Goal: Task Accomplishment & Management: Complete application form

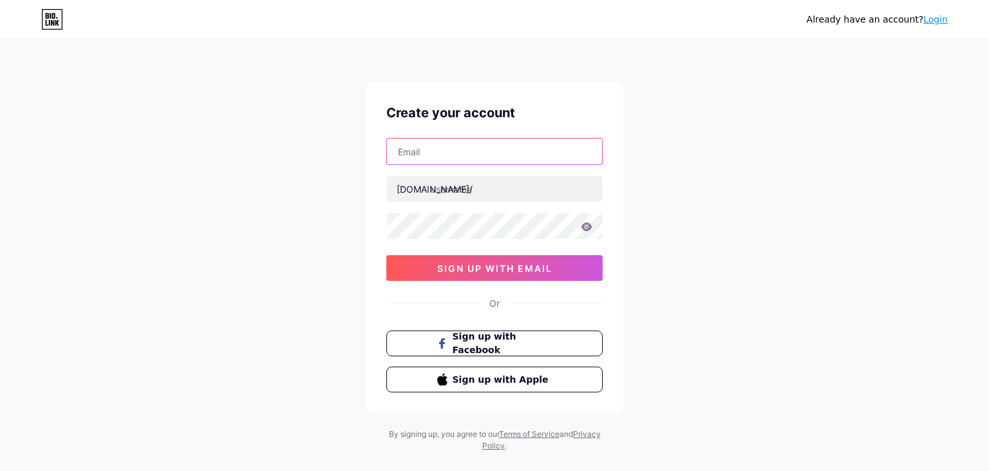
click at [479, 148] on input "text" at bounding box center [494, 151] width 215 height 26
type input "[EMAIL_ADDRESS][DOMAIN_NAME]"
type input "lucasgallardo"
click at [585, 224] on icon at bounding box center [586, 226] width 11 height 8
click at [587, 225] on icon at bounding box center [585, 227] width 13 height 13
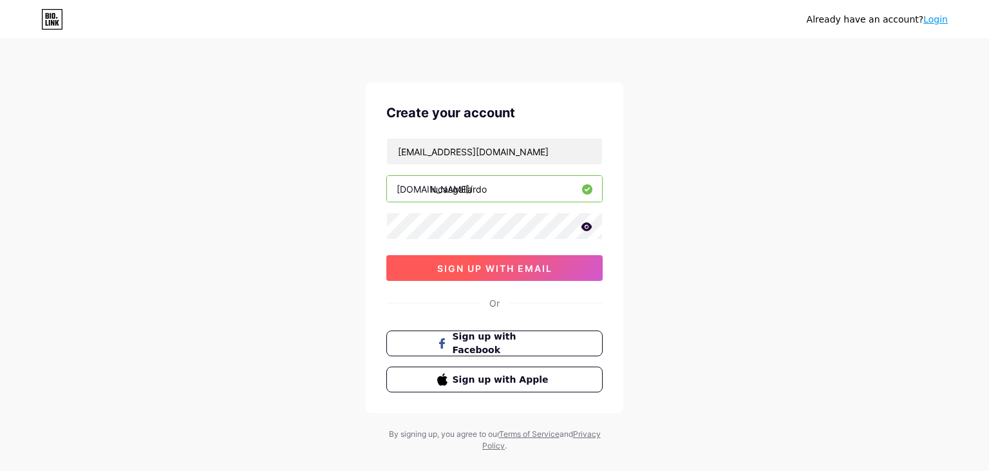
click at [499, 267] on span "sign up with email" at bounding box center [494, 268] width 115 height 11
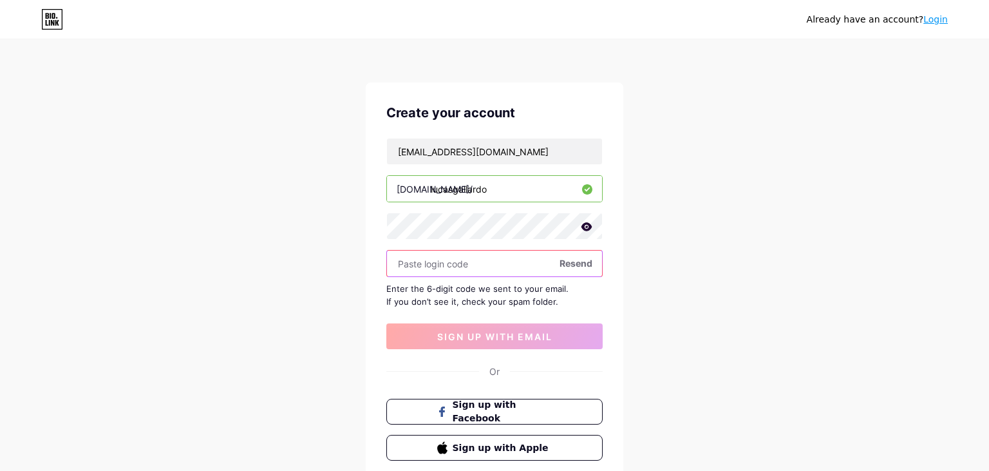
click at [440, 268] on input "text" at bounding box center [494, 263] width 215 height 26
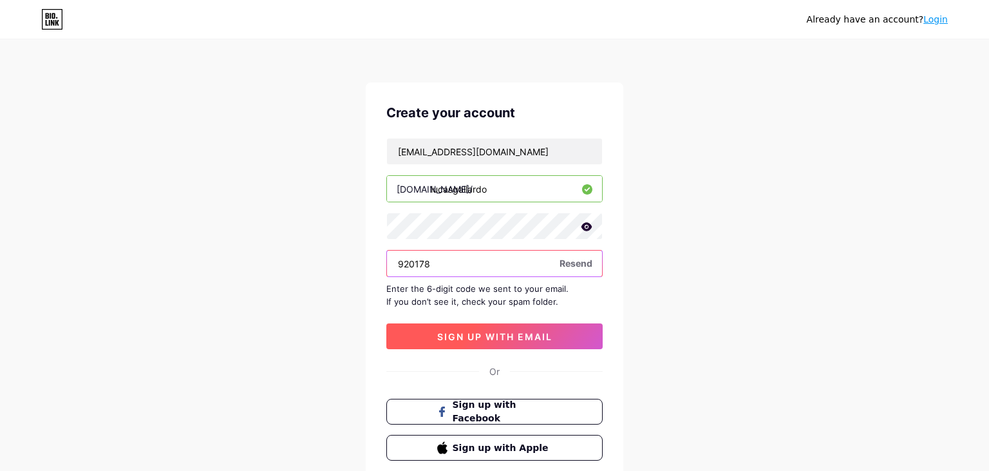
type input "920178"
click at [500, 332] on span "sign up with email" at bounding box center [494, 336] width 115 height 11
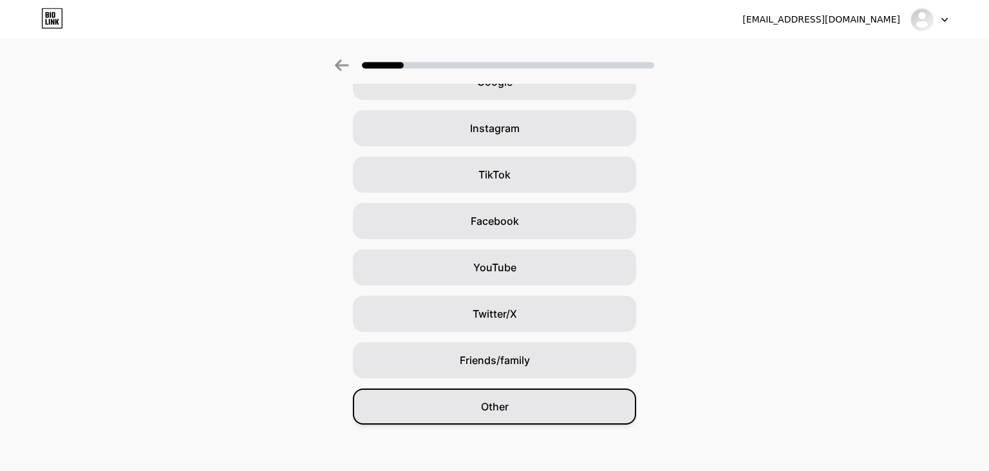
scroll to position [84, 0]
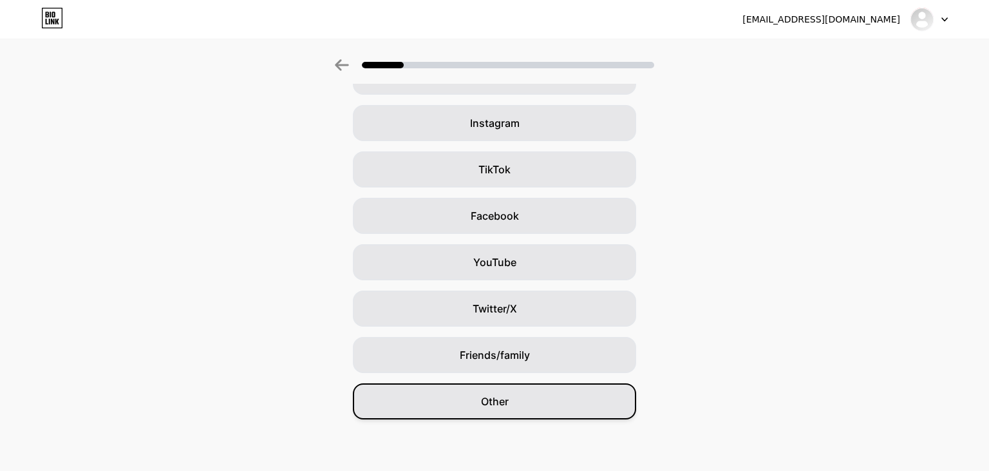
click at [513, 407] on div "Other" at bounding box center [494, 401] width 283 height 36
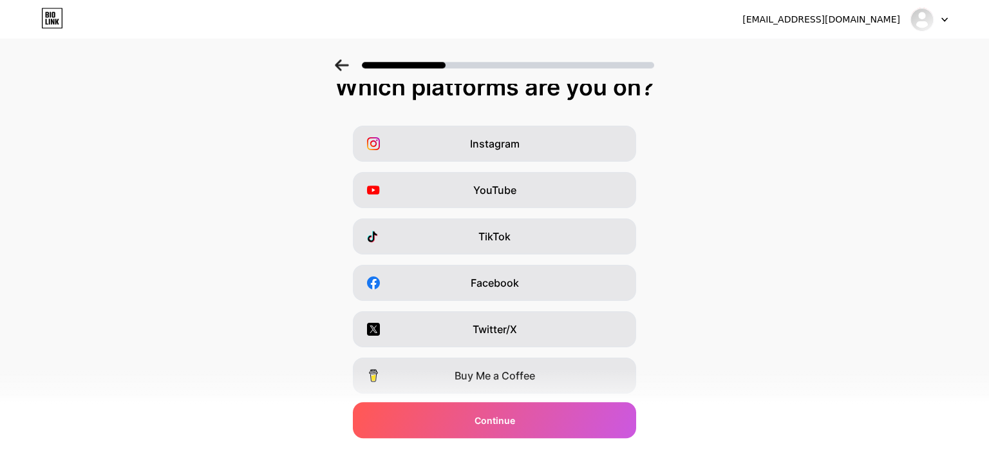
scroll to position [13, 0]
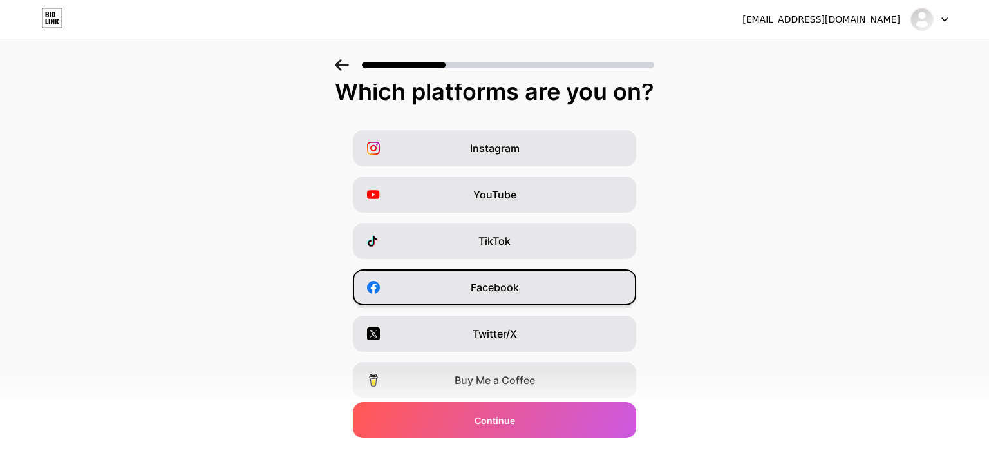
click at [500, 287] on span "Facebook" at bounding box center [495, 286] width 48 height 15
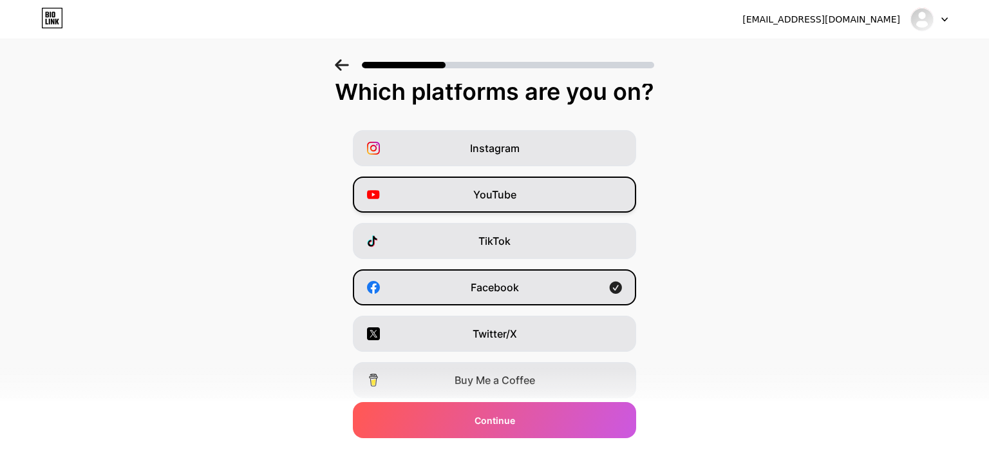
click at [527, 196] on div "YouTube" at bounding box center [494, 194] width 283 height 36
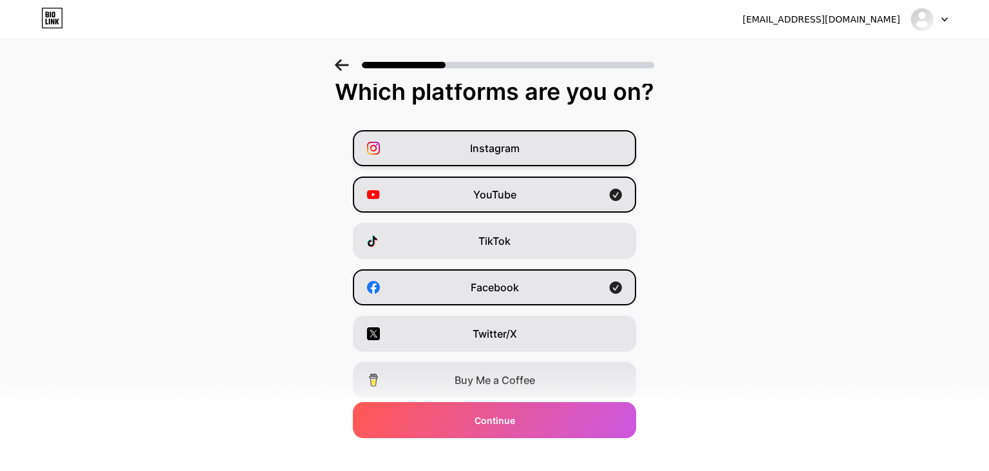
click at [536, 153] on div "Instagram" at bounding box center [494, 148] width 283 height 36
click at [535, 192] on div "YouTube" at bounding box center [494, 194] width 283 height 36
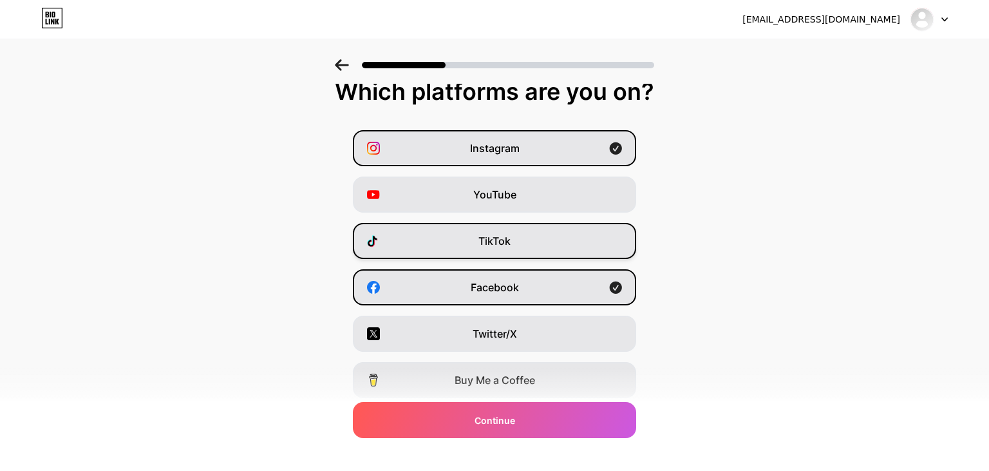
click at [549, 254] on div "TikTok" at bounding box center [494, 241] width 283 height 36
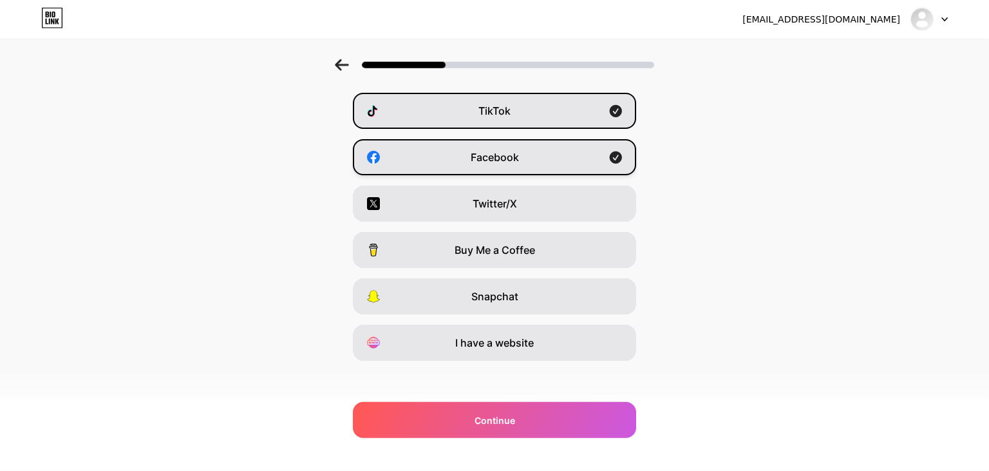
scroll to position [149, 0]
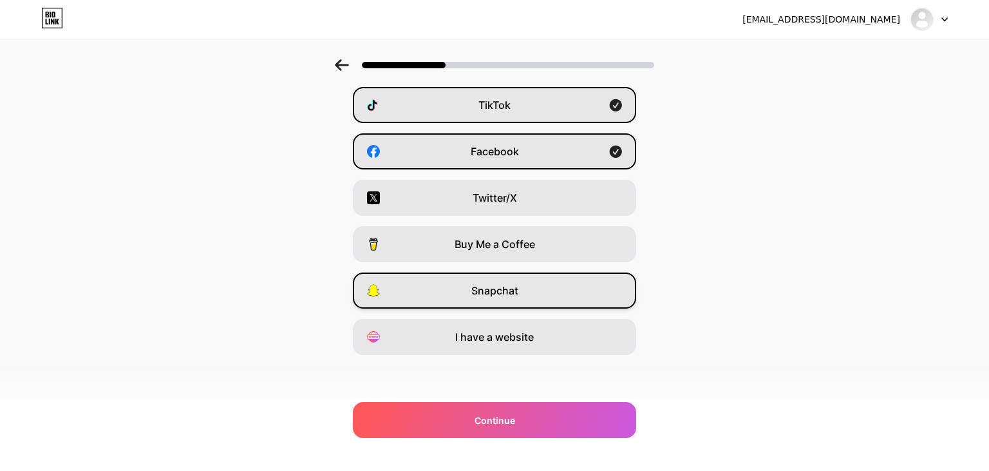
click at [511, 293] on span "Snapchat" at bounding box center [494, 290] width 47 height 15
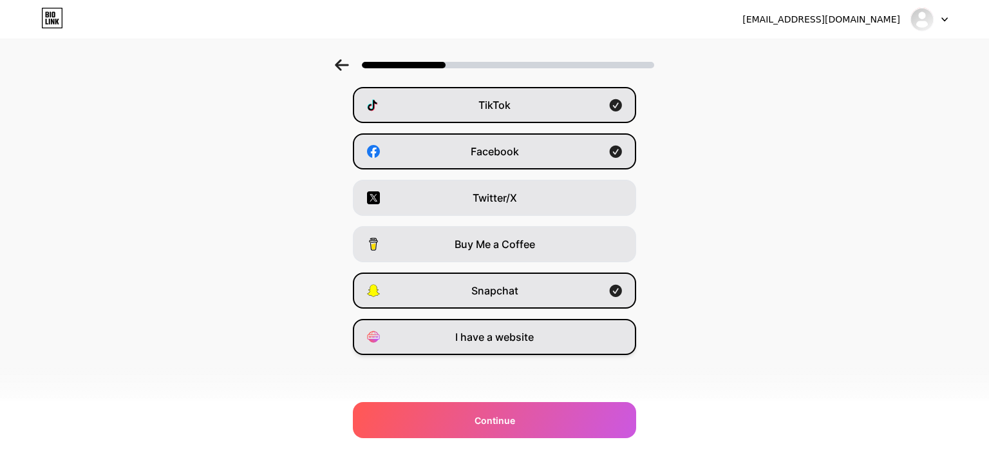
click at [514, 346] on div "I have a website" at bounding box center [494, 337] width 283 height 36
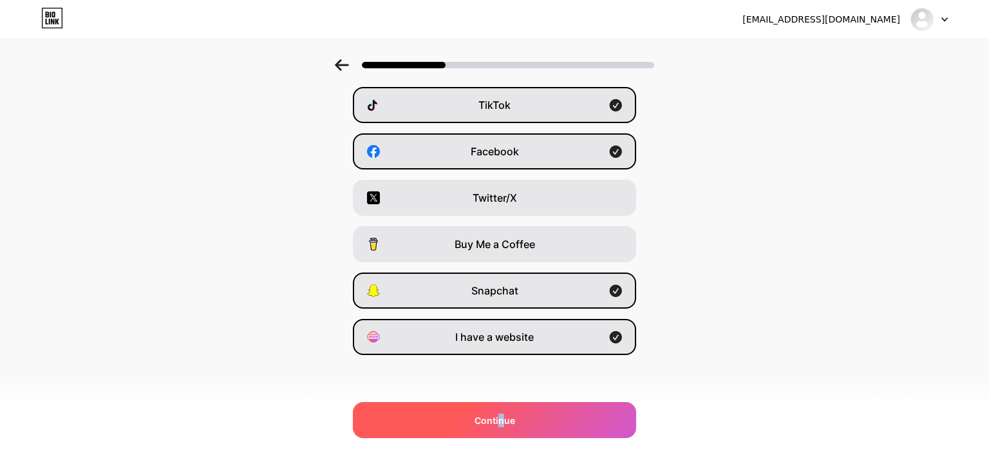
click at [501, 420] on span "Continue" at bounding box center [494, 420] width 41 height 14
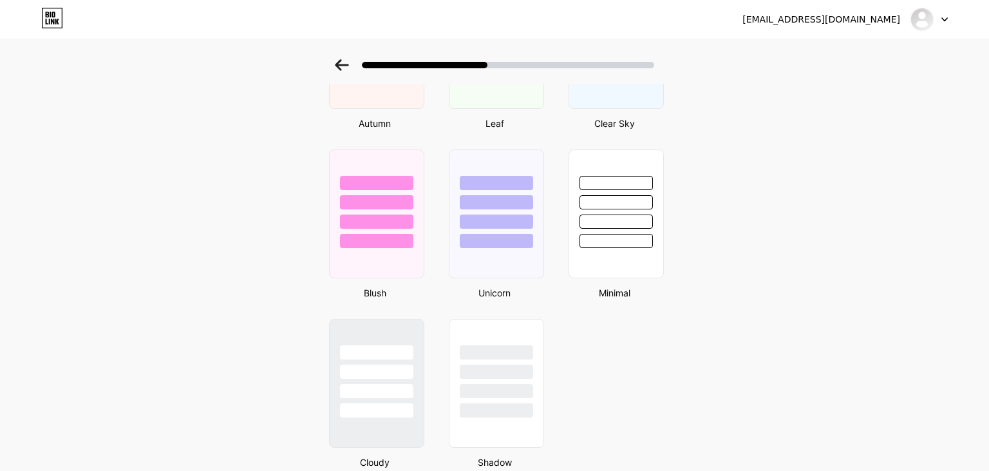
scroll to position [1020, 0]
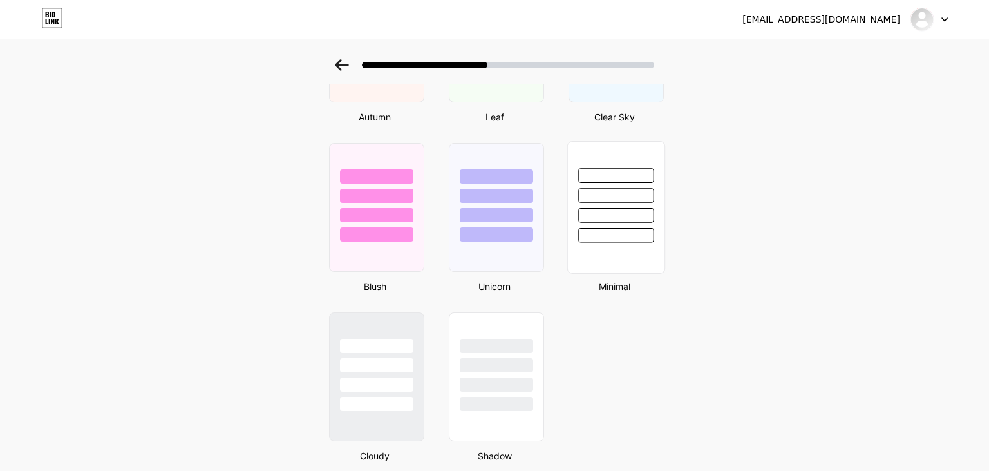
click at [628, 246] on div at bounding box center [616, 207] width 98 height 133
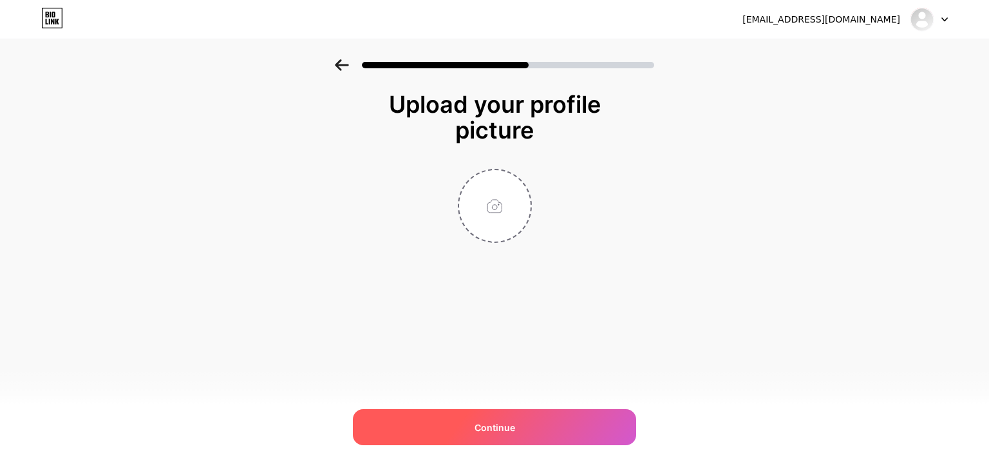
click at [494, 426] on span "Continue" at bounding box center [494, 427] width 41 height 14
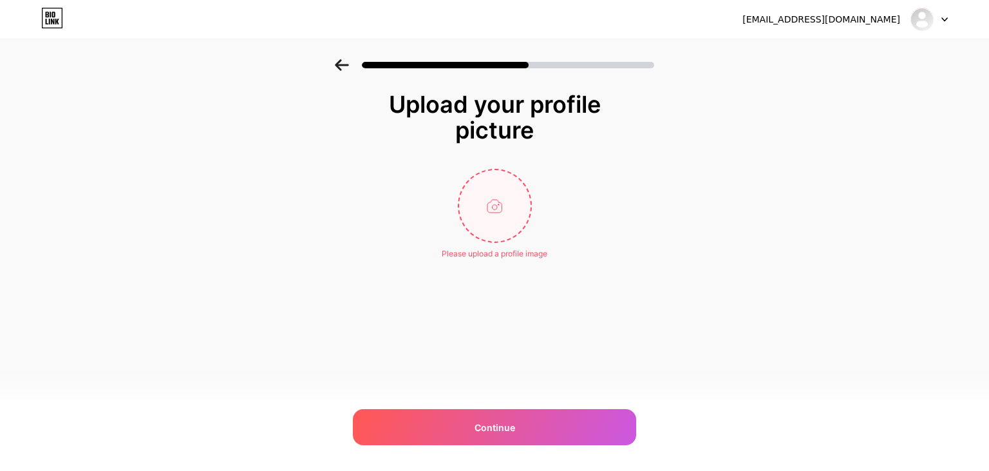
click at [511, 215] on input "file" at bounding box center [494, 205] width 71 height 71
click at [525, 207] on input "file" at bounding box center [494, 205] width 71 height 71
type input "C:\fakepath\Logo Blacorp.jpg"
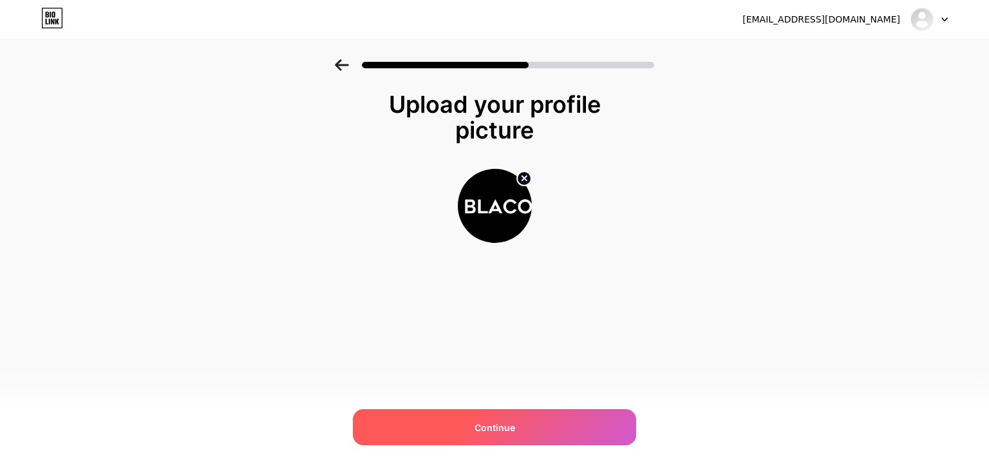
click at [495, 421] on span "Continue" at bounding box center [494, 427] width 41 height 14
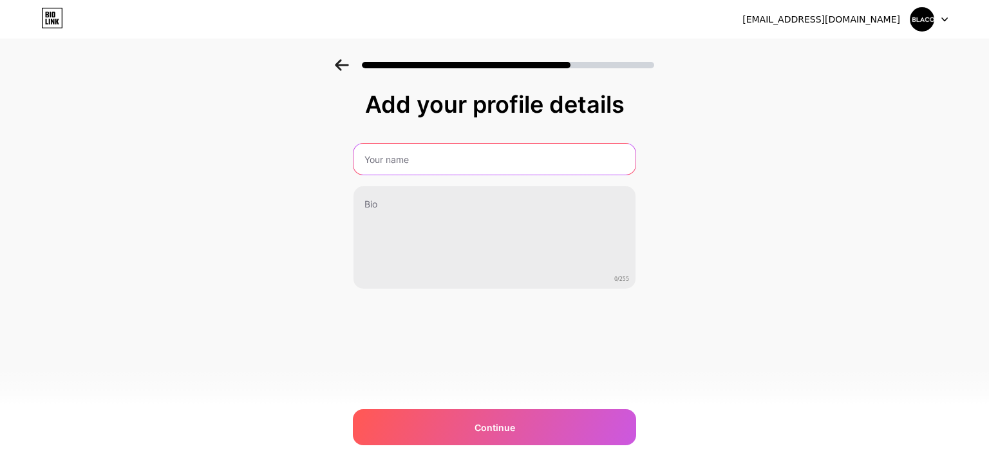
click at [460, 158] on input "text" at bounding box center [494, 159] width 282 height 31
type input "[PERSON_NAME]"
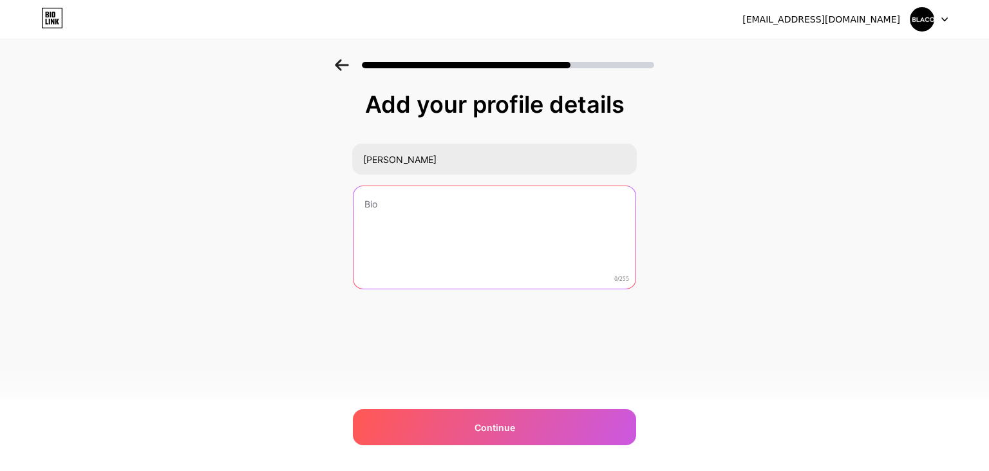
click at [389, 256] on textarea at bounding box center [494, 238] width 282 height 104
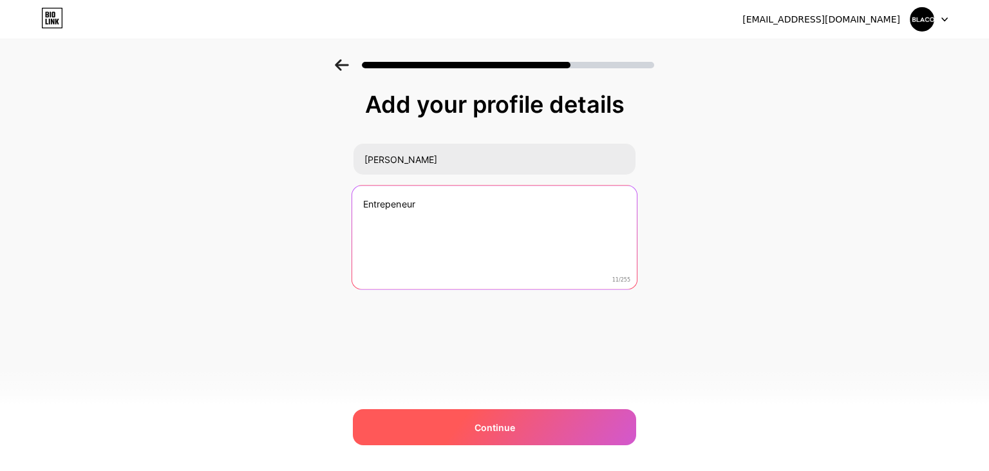
type textarea "Entrepeneur"
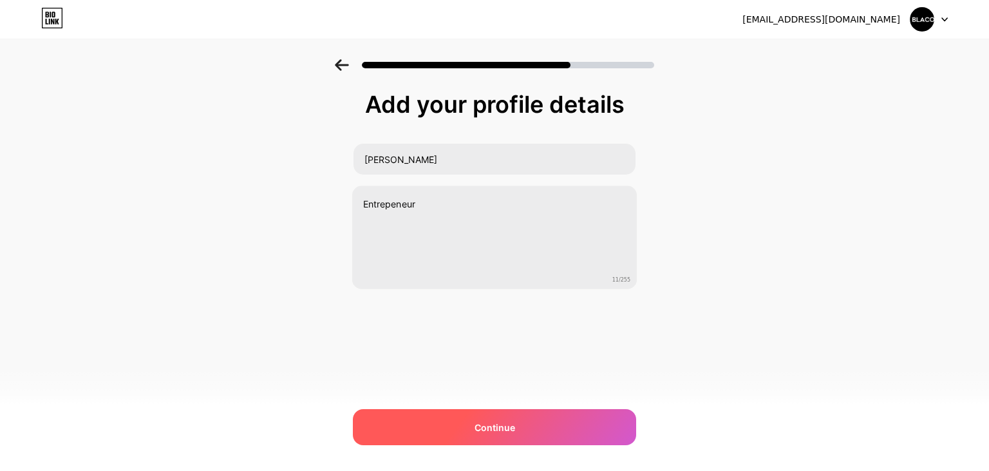
click at [506, 434] on span "Continue" at bounding box center [494, 427] width 41 height 14
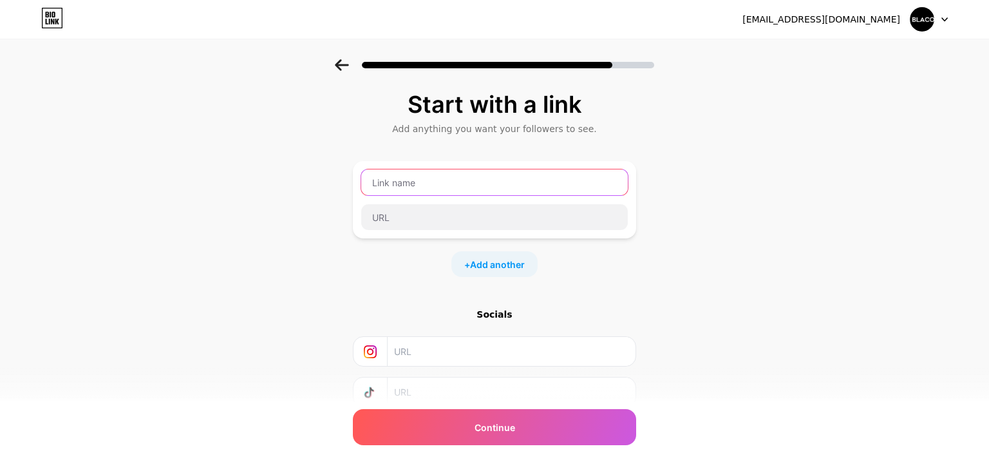
click at [416, 187] on input "text" at bounding box center [494, 182] width 267 height 26
type input "LucasGallardoC"
click at [570, 234] on div "LucasGallardoC" at bounding box center [494, 199] width 283 height 77
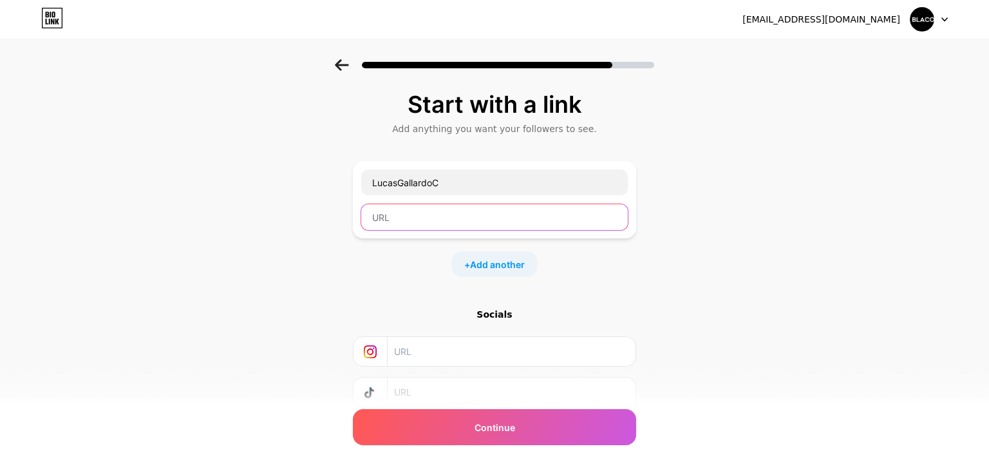
click at [567, 223] on input "text" at bounding box center [494, 217] width 267 height 26
click at [725, 265] on div "Start with a link Add anything you want your followers to see. LucasGallardoC +…" at bounding box center [494, 285] width 989 height 453
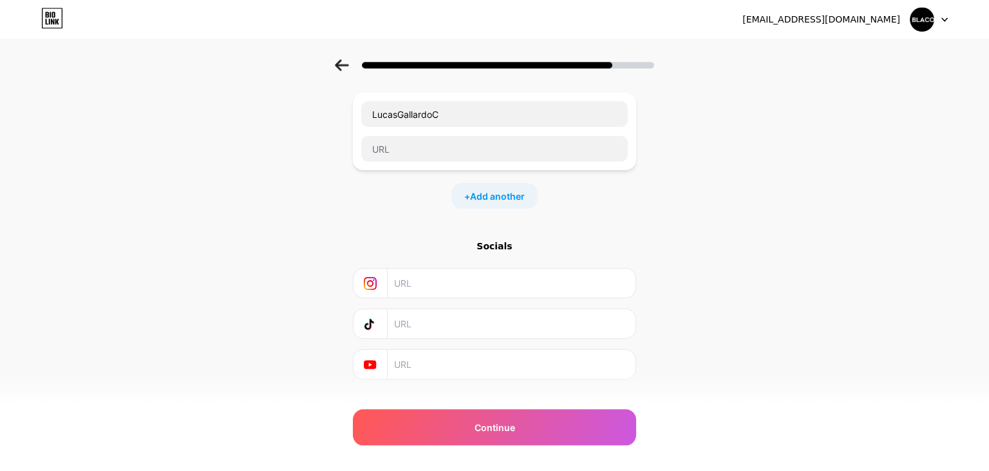
scroll to position [91, 0]
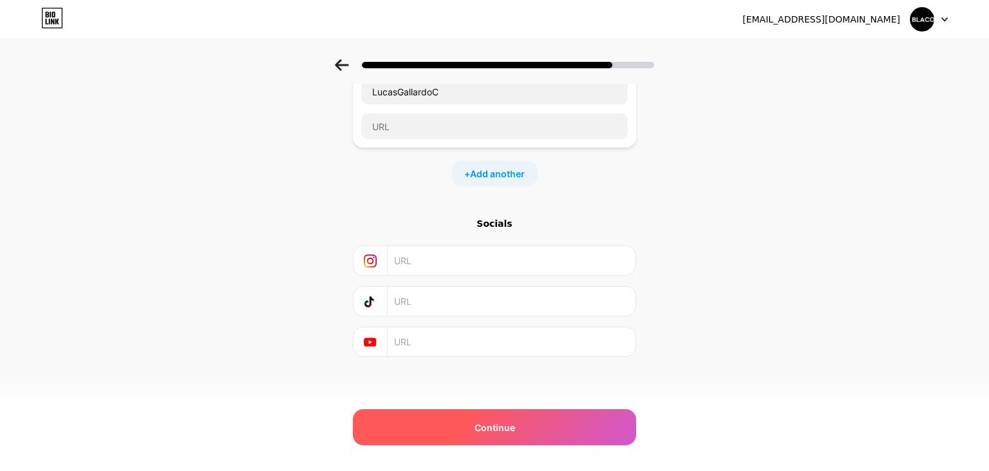
click at [494, 439] on div "Continue" at bounding box center [494, 427] width 283 height 36
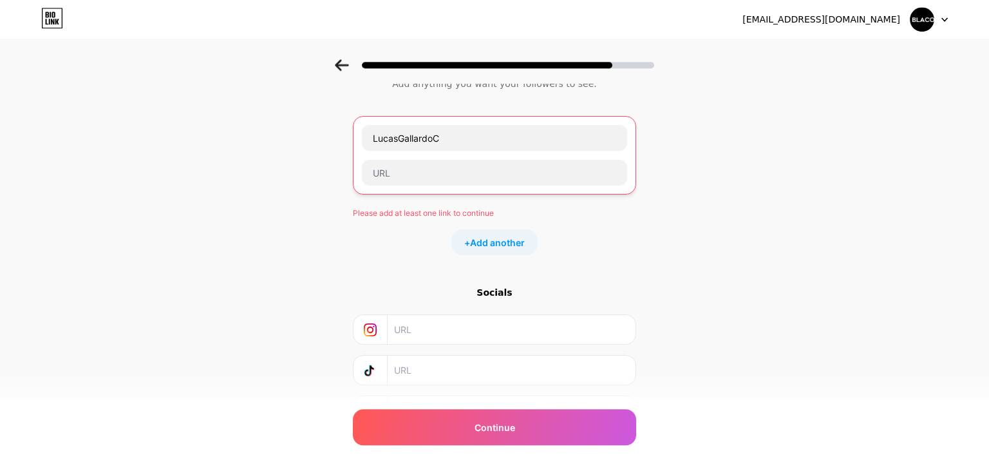
scroll to position [114, 0]
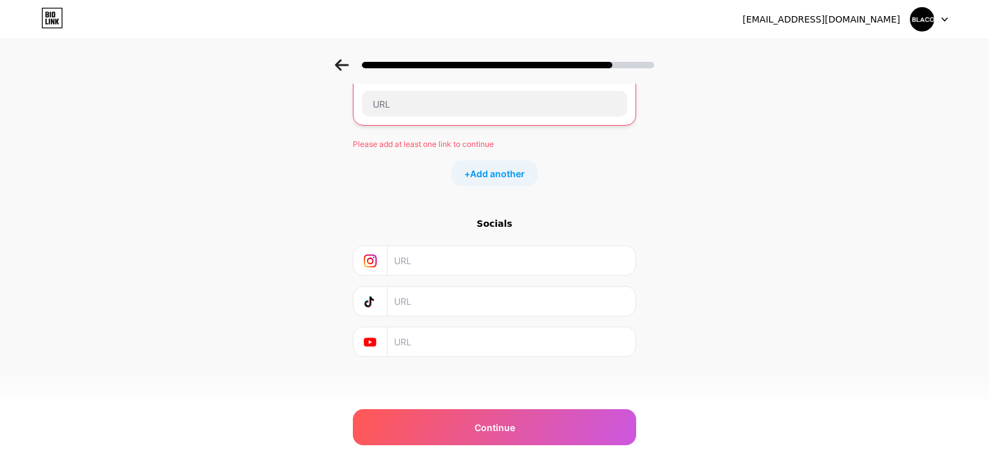
click at [444, 263] on input "text" at bounding box center [511, 260] width 234 height 29
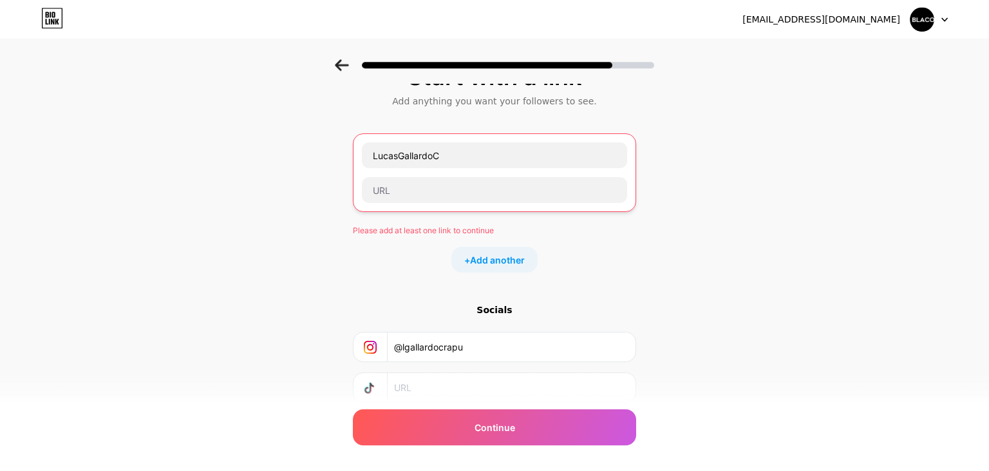
scroll to position [0, 0]
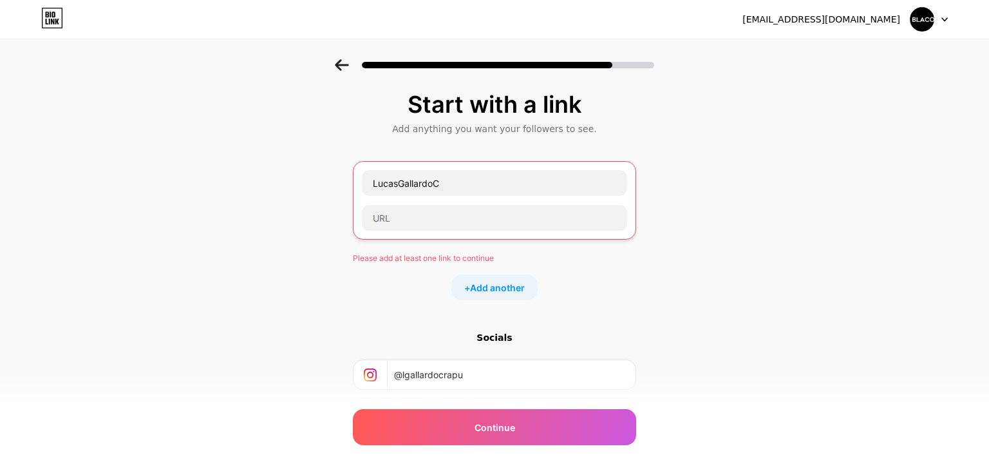
type input "@lgallardocrapu"
click at [833, 300] on div "Start with a link Add anything you want your followers to see. LucasGallardoC P…" at bounding box center [494, 297] width 989 height 476
click at [395, 227] on input "text" at bounding box center [494, 218] width 265 height 26
paste input "[URL][DOMAIN_NAME][PERSON_NAME][DOMAIN_NAME]"
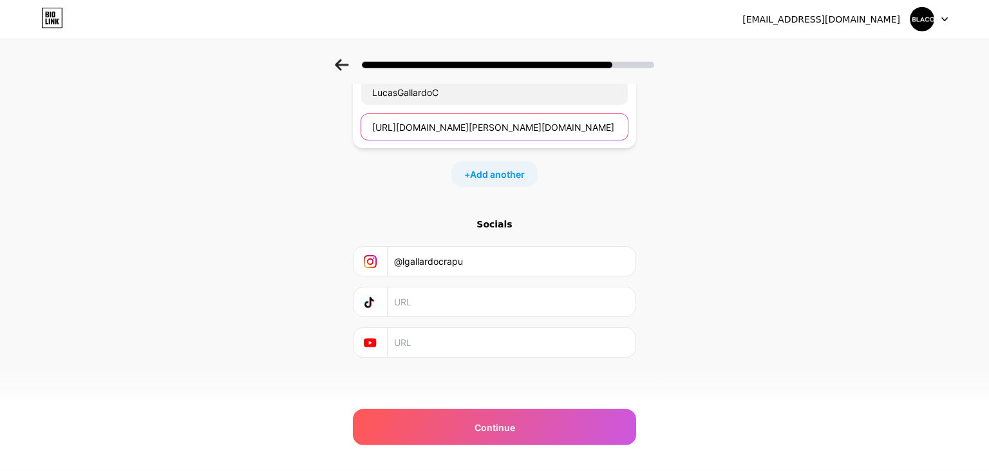
scroll to position [91, 0]
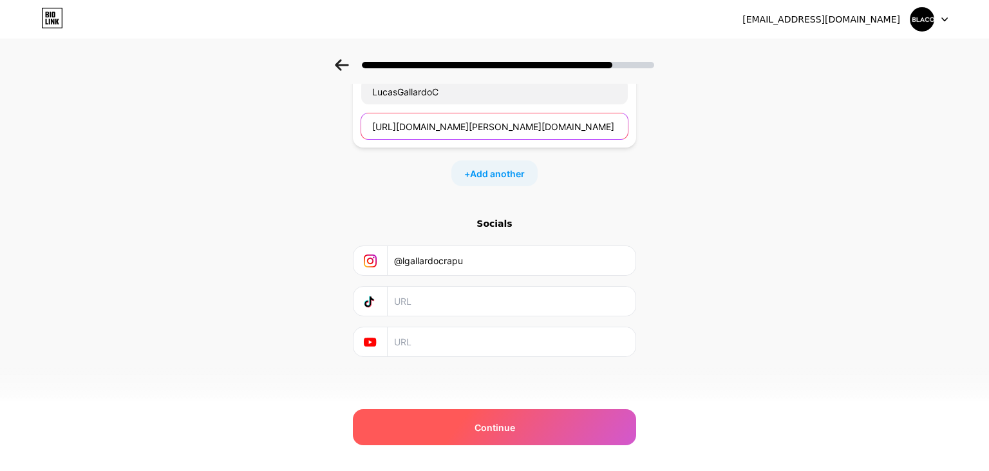
type input "[URL][DOMAIN_NAME][PERSON_NAME][DOMAIN_NAME]"
click at [514, 419] on div "Continue" at bounding box center [494, 427] width 283 height 36
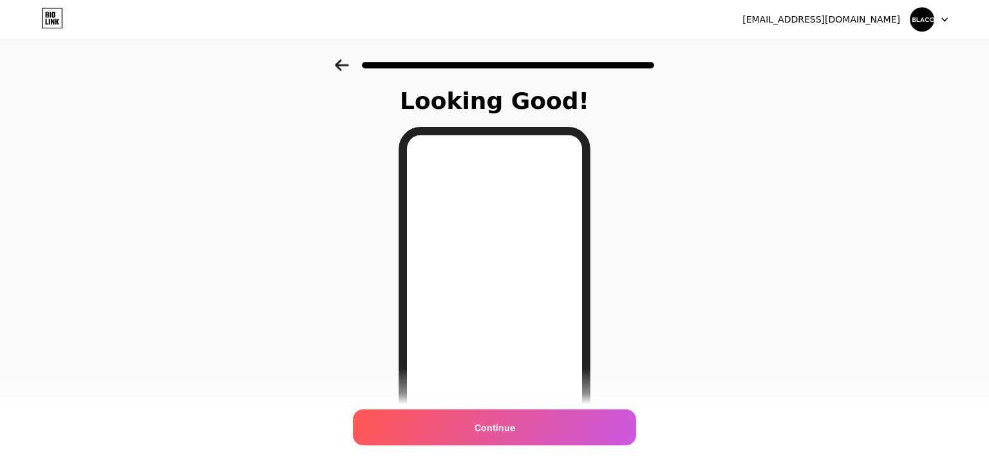
scroll to position [0, 0]
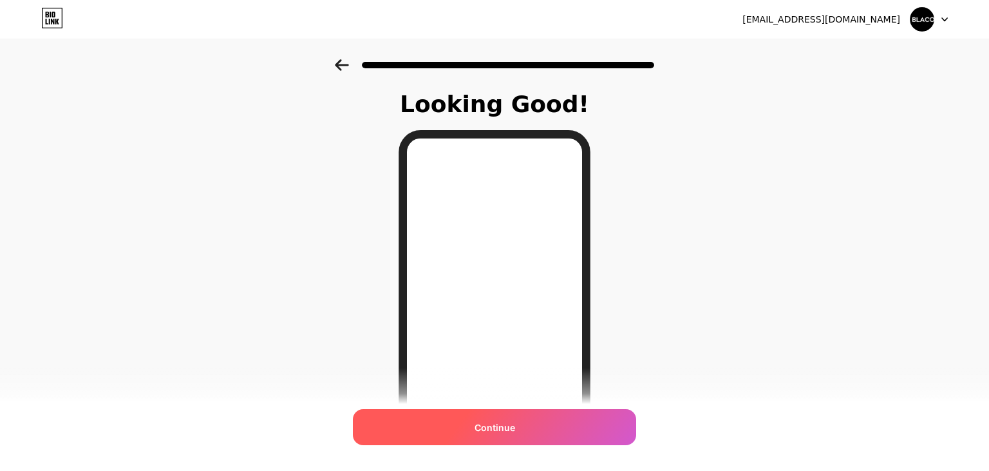
click at [500, 433] on span "Continue" at bounding box center [494, 427] width 41 height 14
